Goal: Register for event/course

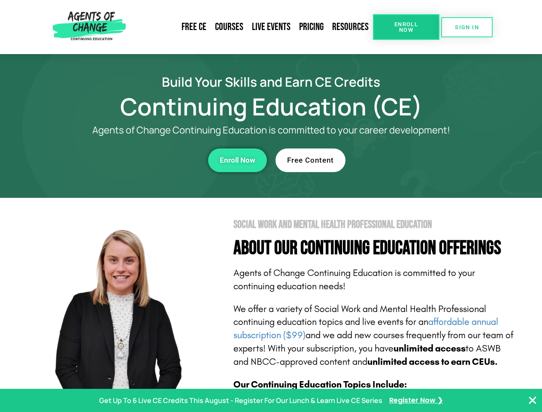
click at [271, 206] on section "Social Work and Mental Health Professional Education About Our Continuing Educa…" at bounding box center [271, 378] width 542 height 360
click at [406, 27] on span "Enroll Now" at bounding box center [406, 26] width 39 height 11
click at [467, 27] on span "SIGN IN" at bounding box center [467, 27] width 24 height 6
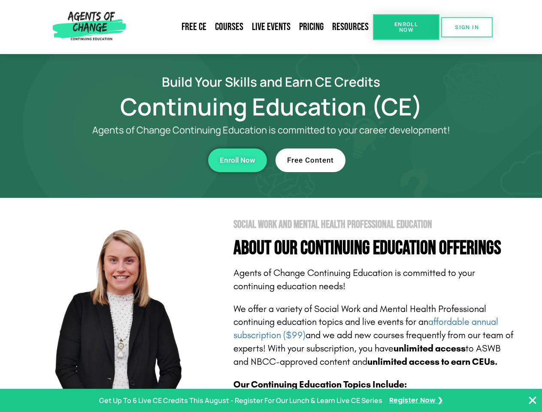
click at [149, 160] on div "Enroll Now" at bounding box center [149, 160] width 236 height 24
click at [237, 160] on span "Enroll Now" at bounding box center [238, 160] width 36 height 7
